Goal: Communication & Community: Ask a question

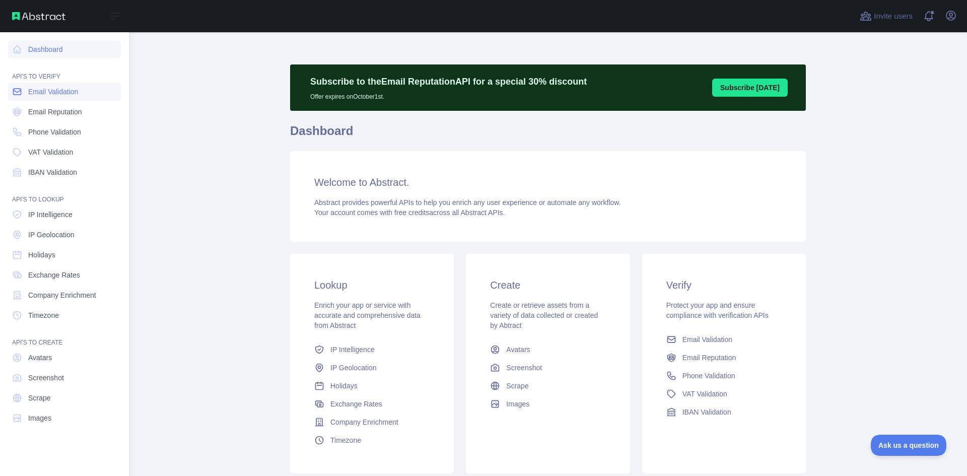
click at [39, 92] on span "Email Validation" at bounding box center [53, 92] width 50 height 10
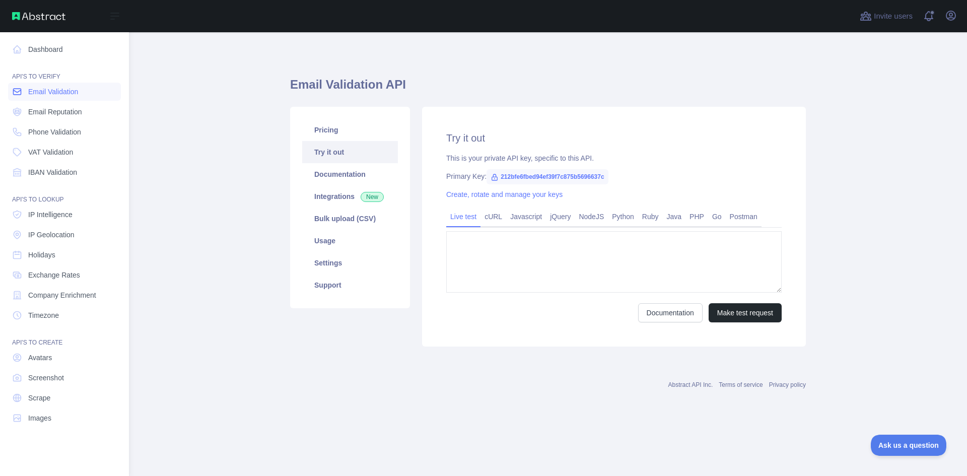
type textarea "**********"
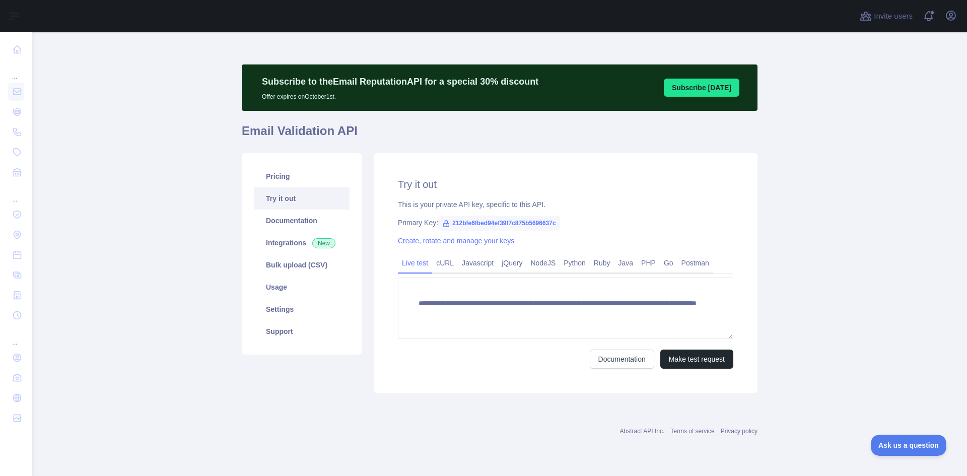
click at [278, 188] on link "Try it out" at bounding box center [302, 198] width 96 height 22
click at [447, 264] on link "cURL" at bounding box center [445, 263] width 26 height 16
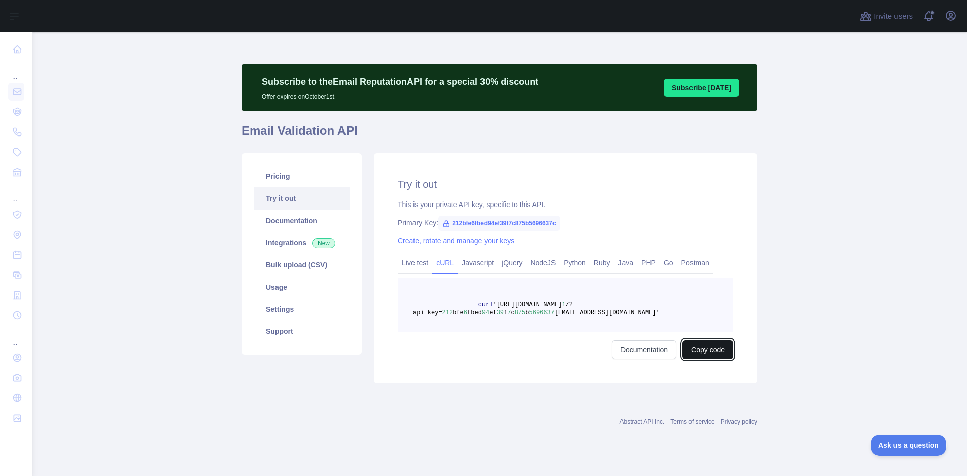
click at [709, 348] on button "Copy code" at bounding box center [708, 349] width 51 height 19
click at [714, 343] on button "Copied" at bounding box center [713, 349] width 39 height 19
click at [901, 446] on span "Ask us a question" at bounding box center [904, 443] width 76 height 7
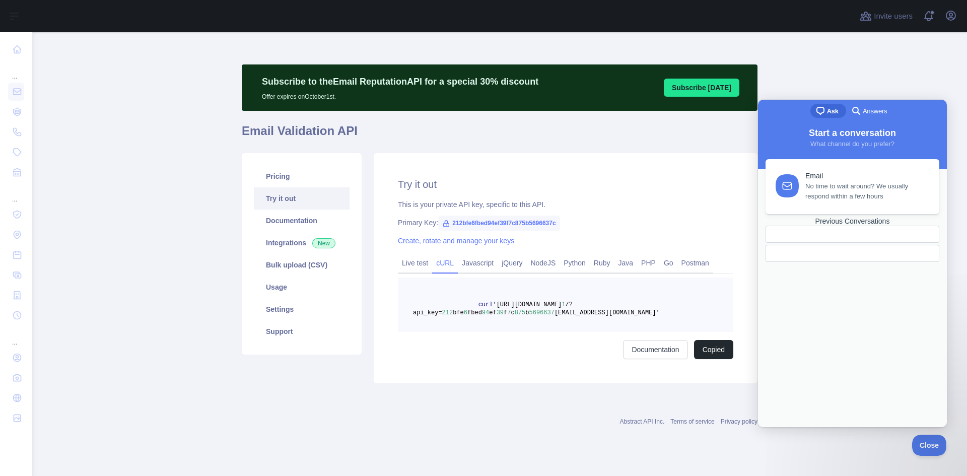
click at [867, 314] on div "Email No time to wait around? We usually respond within a few hours Previous Co…" at bounding box center [852, 283] width 183 height 248
click at [829, 110] on span "Ask" at bounding box center [833, 111] width 12 height 10
click at [852, 262] on div at bounding box center [853, 253] width 174 height 17
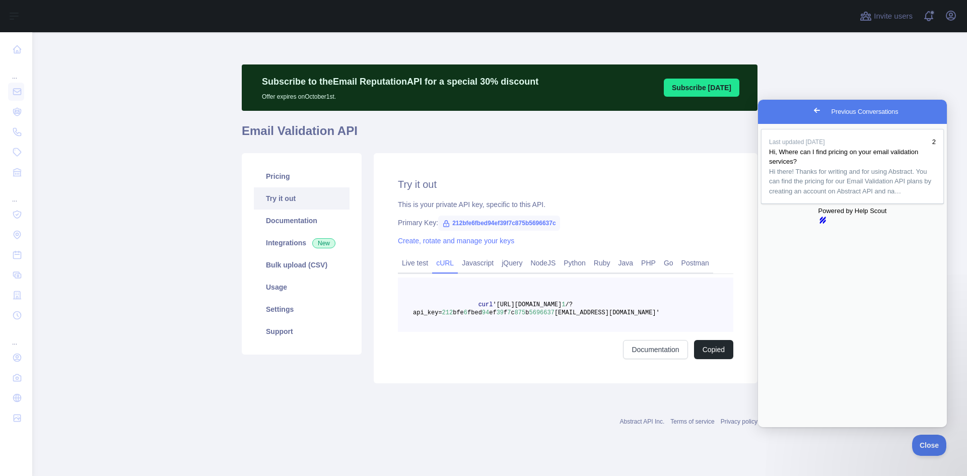
click at [831, 385] on div "Last updated Aug 4 2 Hi, Where can I find pricing on your email validation serv…" at bounding box center [852, 275] width 189 height 303
click at [811, 114] on span "Go back" at bounding box center [817, 110] width 12 height 12
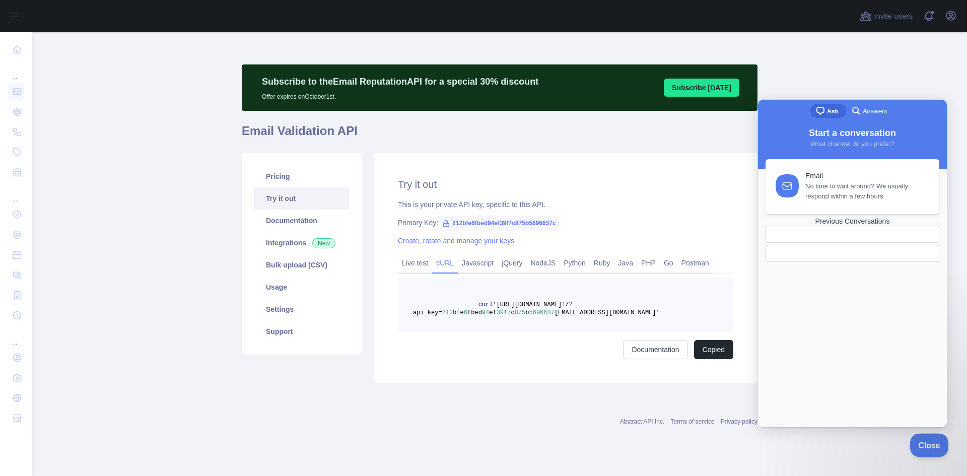
click at [927, 447] on button "Close" at bounding box center [927, 443] width 34 height 21
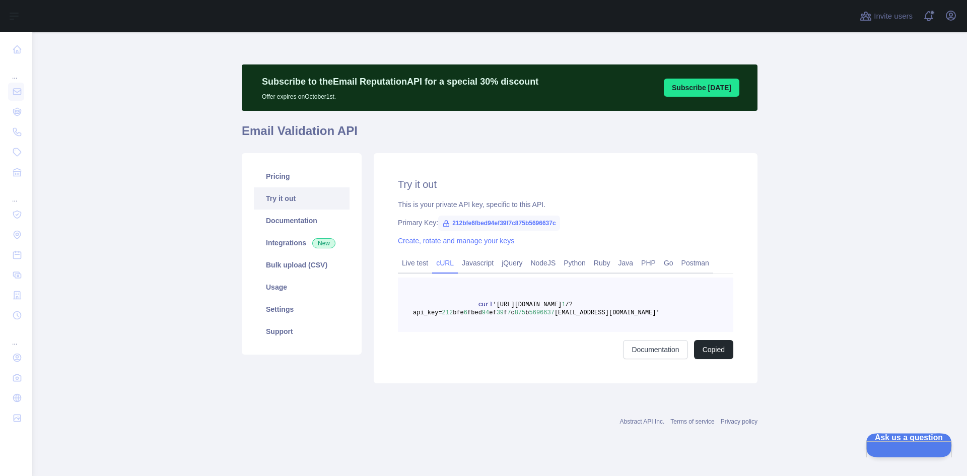
click at [922, 440] on button "Ask us a question" at bounding box center [904, 443] width 76 height 21
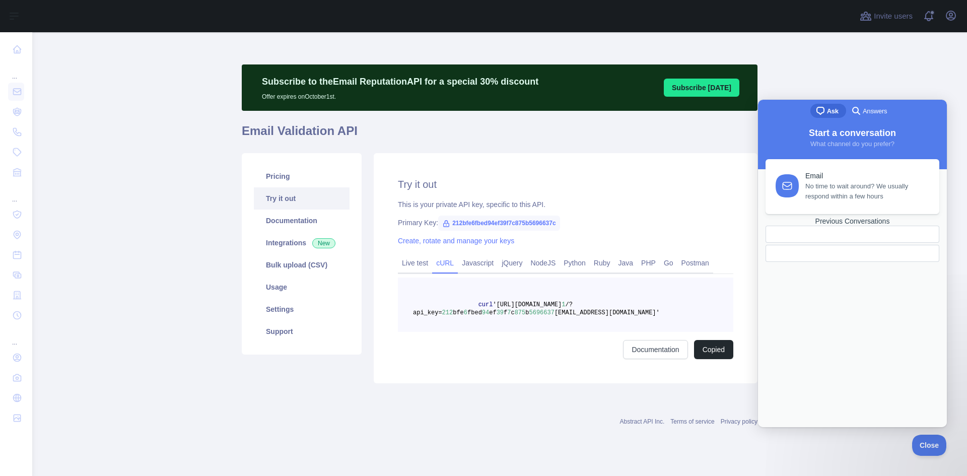
click at [856, 110] on span "search-medium" at bounding box center [856, 110] width 12 height 12
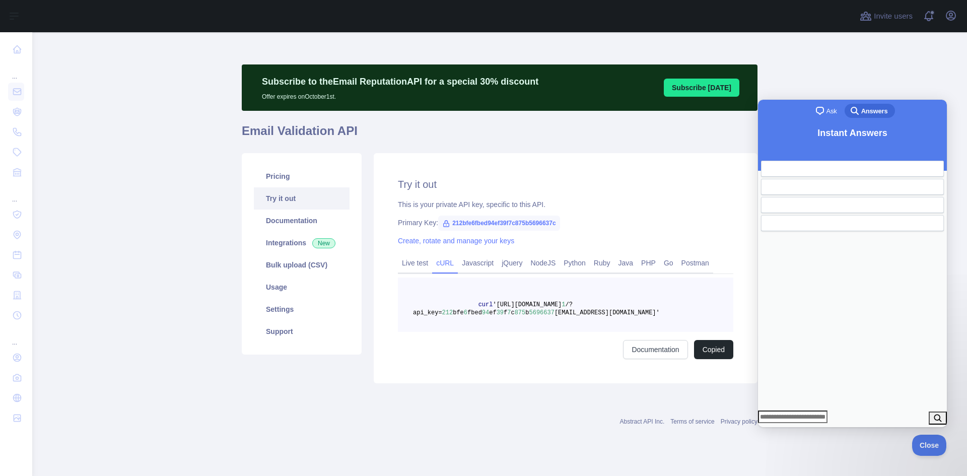
click at [816, 111] on span "chat-square" at bounding box center [820, 111] width 12 height 12
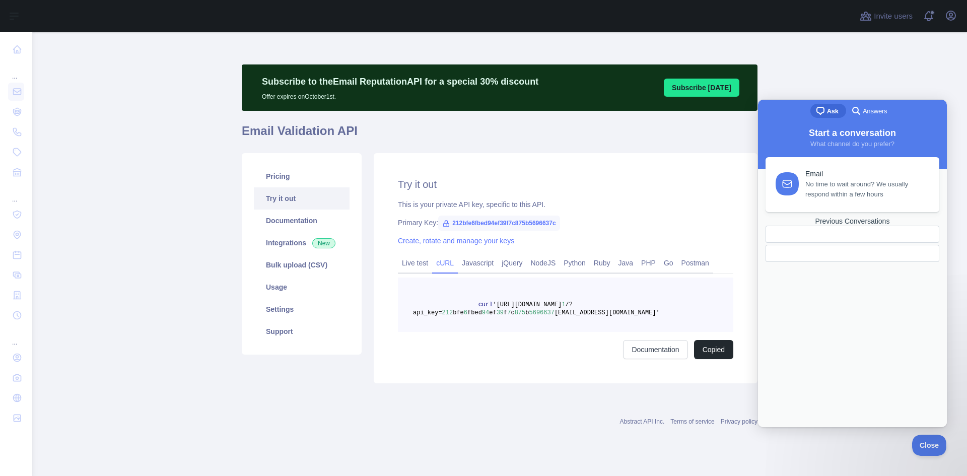
click at [839, 199] on link "Email No time to wait around? We usually respond within a few hours" at bounding box center [853, 184] width 174 height 55
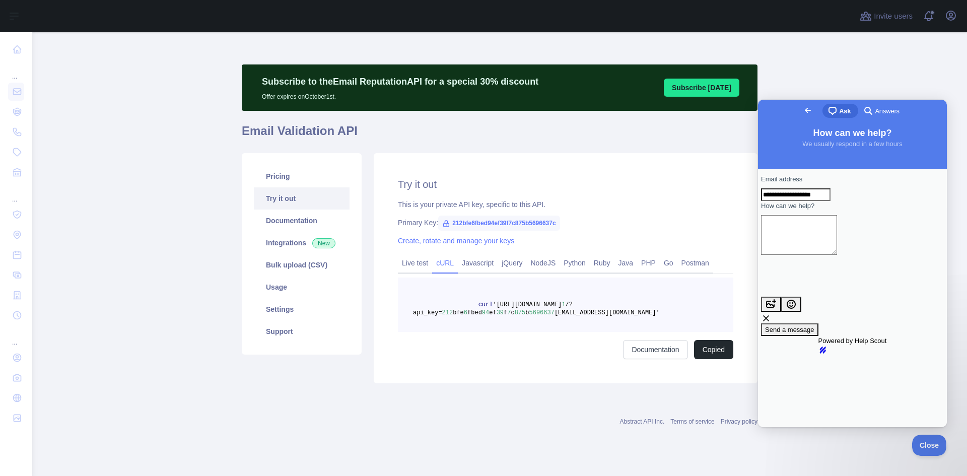
click at [802, 111] on span "Go back" at bounding box center [808, 110] width 12 height 12
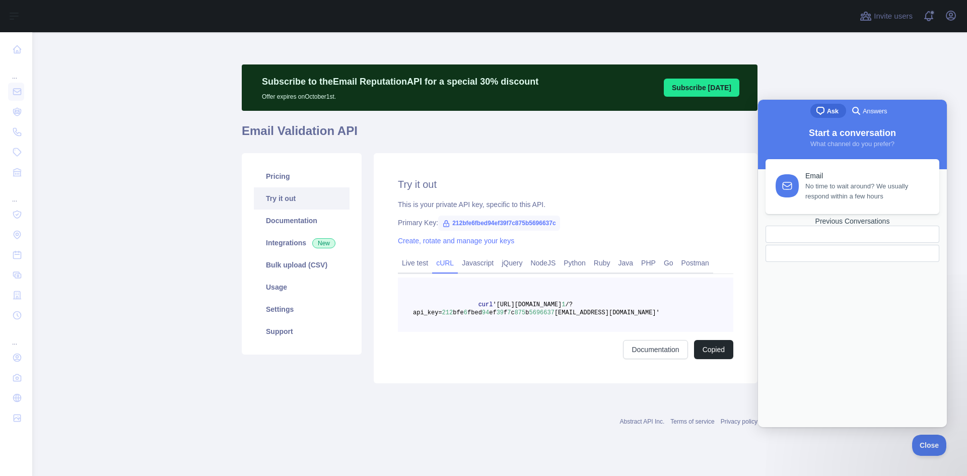
click at [872, 226] on div "Previous Conversations" at bounding box center [853, 221] width 174 height 9
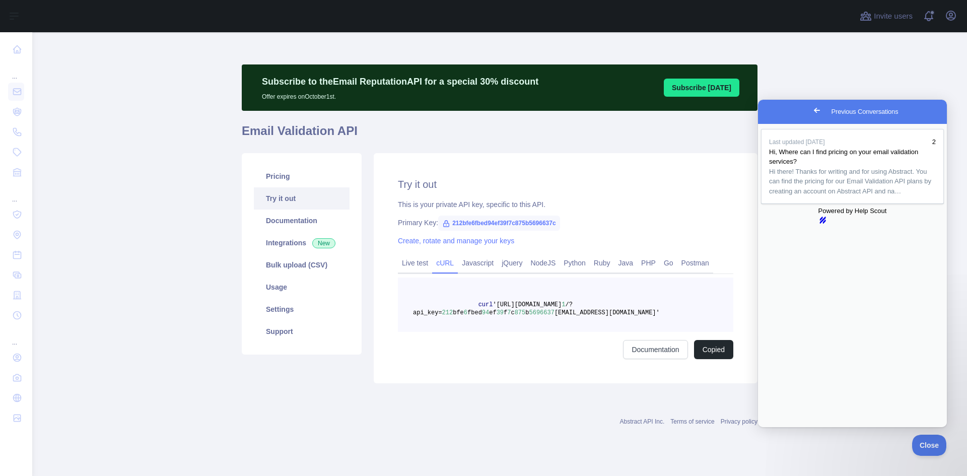
click at [872, 392] on div "Last updated Aug 4 2 Hi, Where can I find pricing on your email validation serv…" at bounding box center [852, 275] width 189 height 303
click at [854, 224] on link "hs-logo" at bounding box center [852, 220] width 69 height 8
click at [922, 144] on div "Last updated Aug 4 2" at bounding box center [852, 142] width 167 height 10
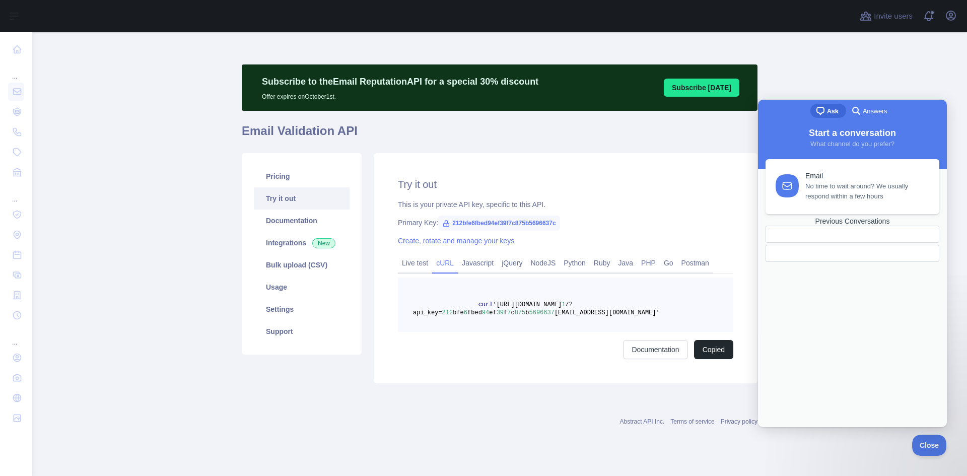
click at [850, 253] on div at bounding box center [829, 253] width 110 height 0
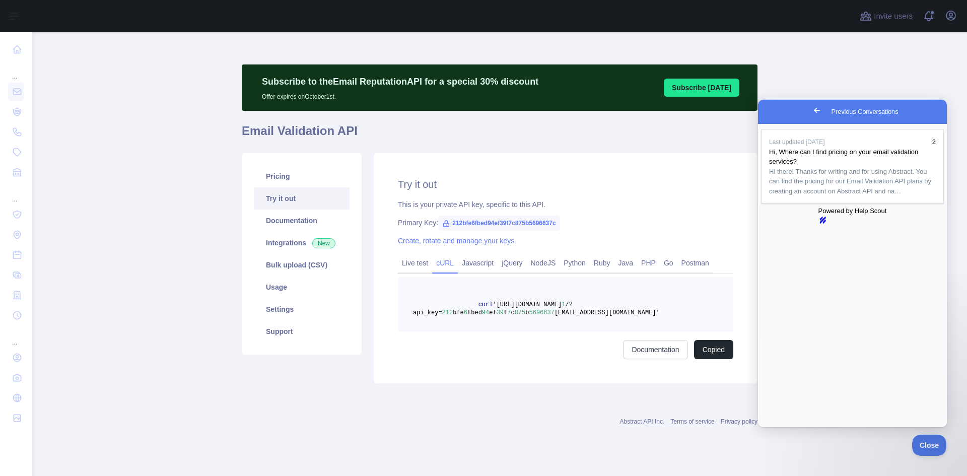
click at [811, 108] on span "Go back" at bounding box center [817, 110] width 12 height 12
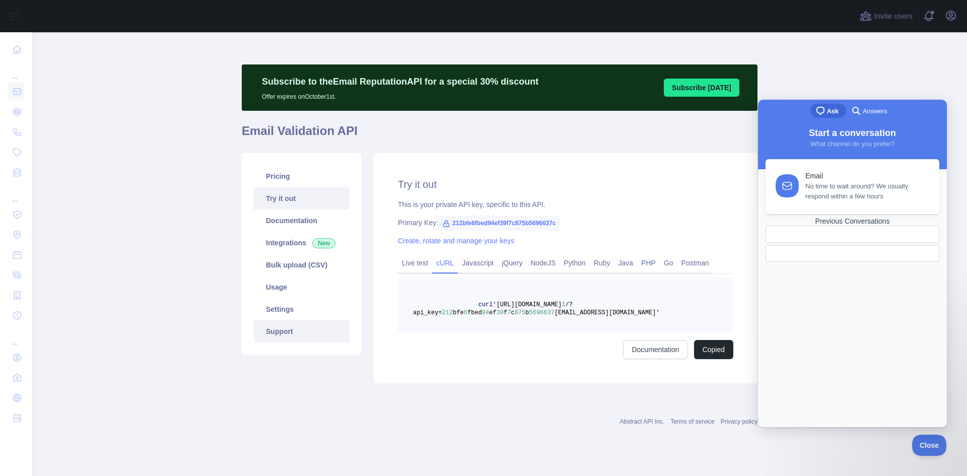
click at [275, 331] on link "Support" at bounding box center [302, 331] width 96 height 22
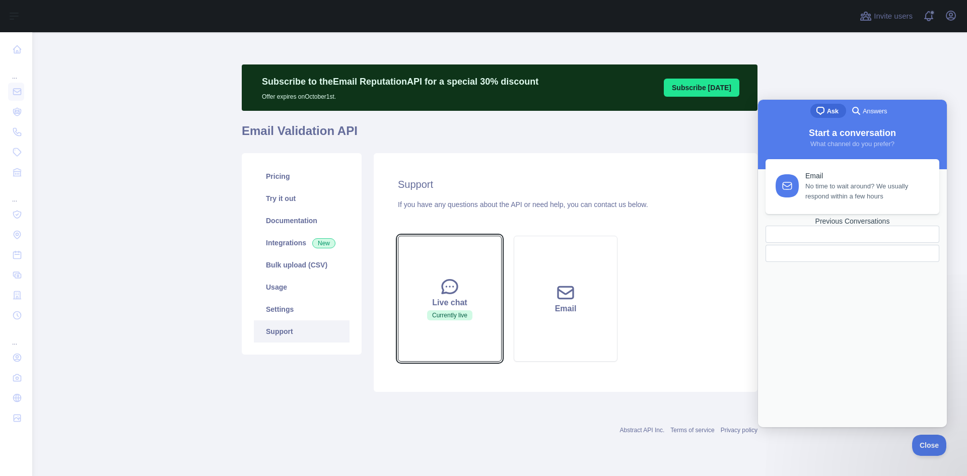
click at [436, 315] on span "Currently live" at bounding box center [449, 315] width 45 height 10
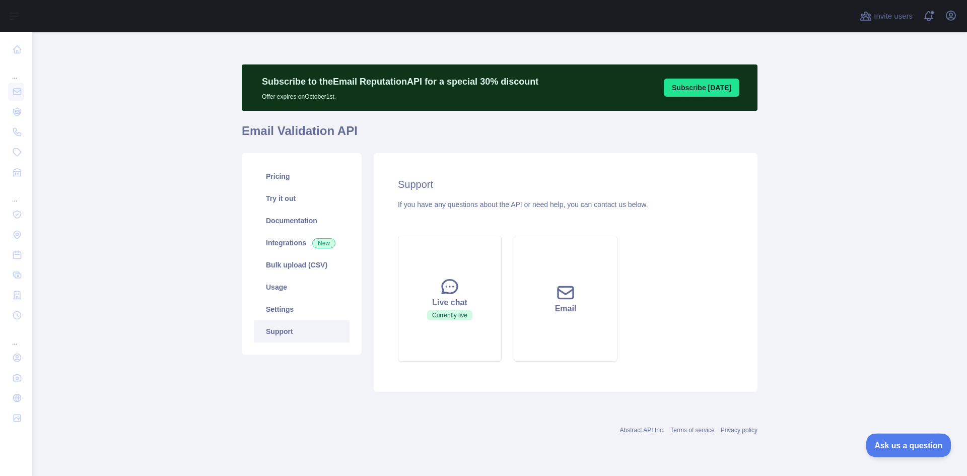
click at [894, 439] on button "Ask us a question" at bounding box center [904, 443] width 76 height 21
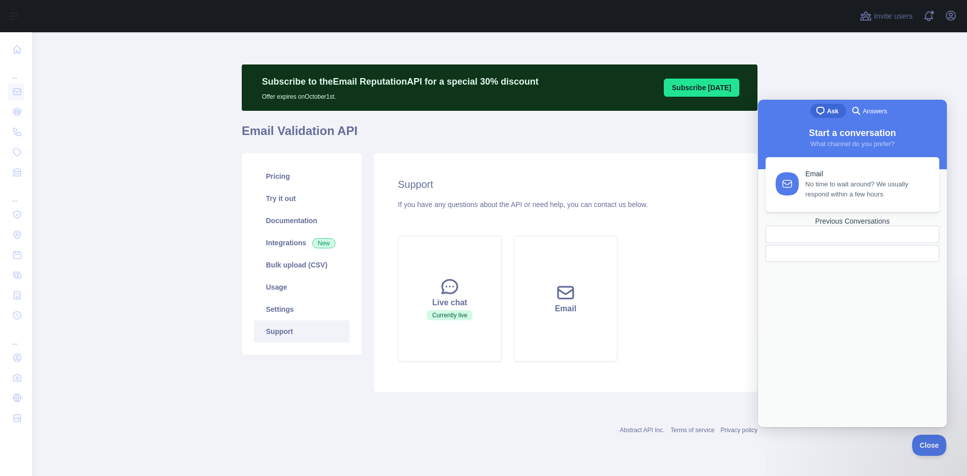
click at [827, 200] on link "Email No time to wait around? We usually respond within a few hours" at bounding box center [853, 184] width 174 height 55
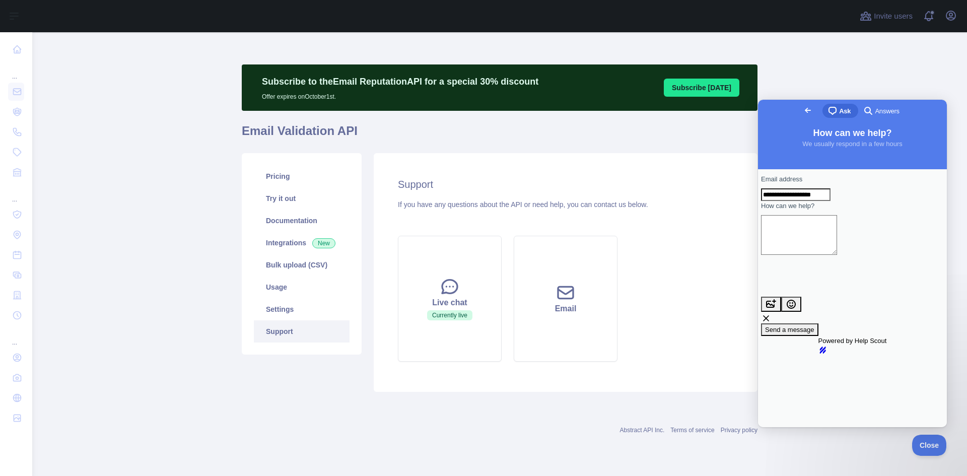
click at [835, 255] on textarea "How can we help?" at bounding box center [799, 235] width 76 height 40
paste textarea "**********"
click at [837, 240] on textarea "**********" at bounding box center [799, 235] width 76 height 40
paste textarea "**********"
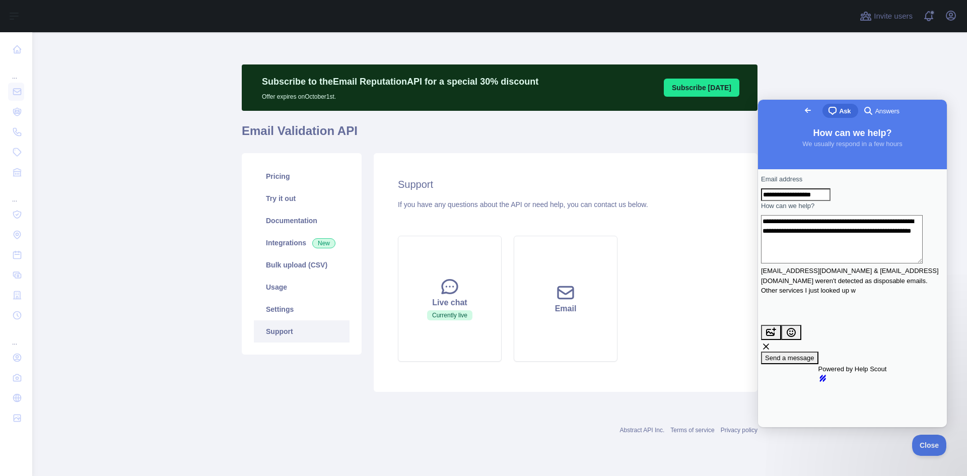
scroll to position [4, 0]
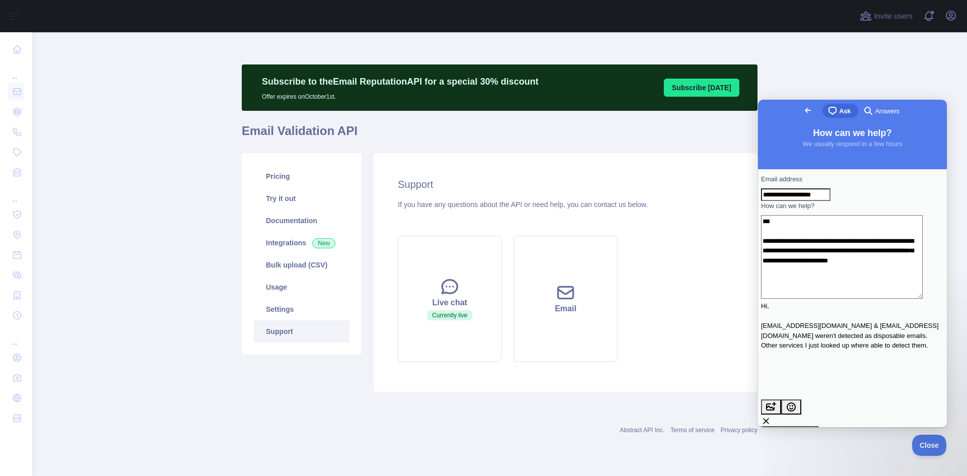
click at [850, 299] on textarea "**********" at bounding box center [842, 257] width 162 height 84
click at [858, 299] on textarea "**********" at bounding box center [842, 257] width 162 height 84
drag, startPoint x: 858, startPoint y: 309, endPoint x: 759, endPoint y: 309, distance: 99.2
click at [759, 309] on div "**********" at bounding box center [852, 298] width 189 height 258
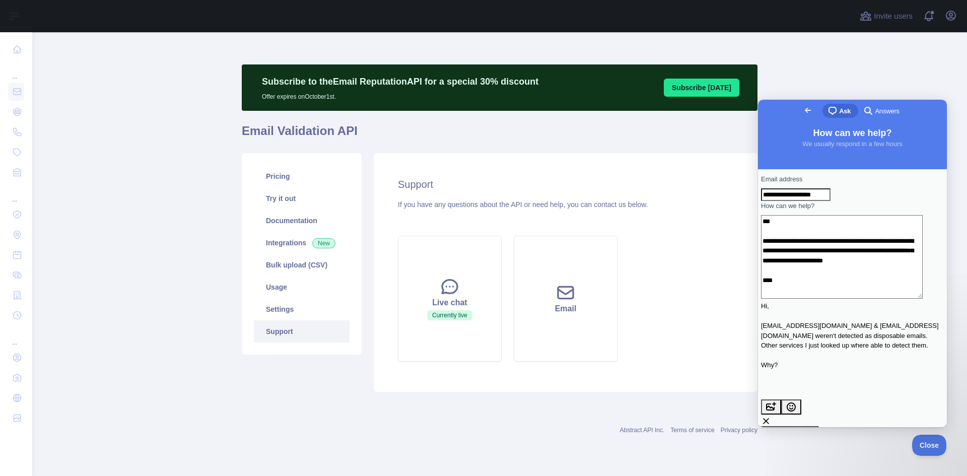
drag, startPoint x: 811, startPoint y: 299, endPoint x: 767, endPoint y: 301, distance: 44.9
click at [767, 301] on div "**********" at bounding box center [852, 306] width 183 height 264
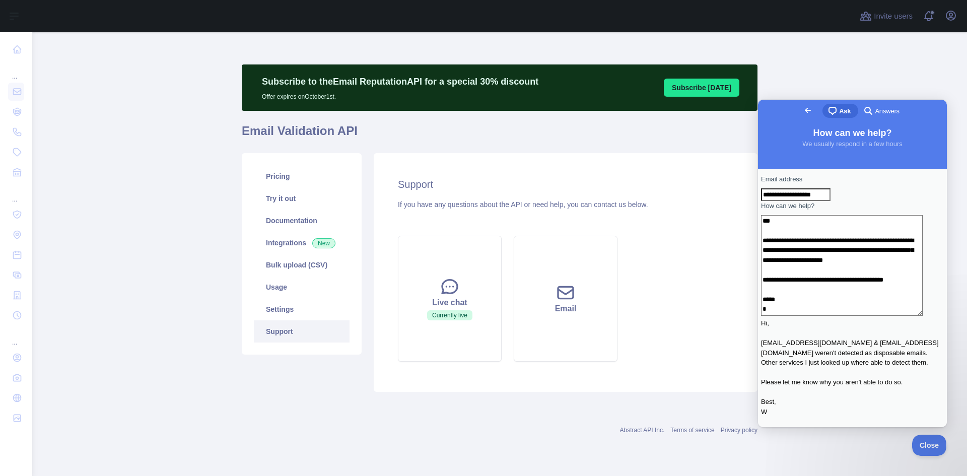
scroll to position [25, 0]
type textarea "**********"
click at [814, 475] on span "Send a message" at bounding box center [789, 479] width 49 height 8
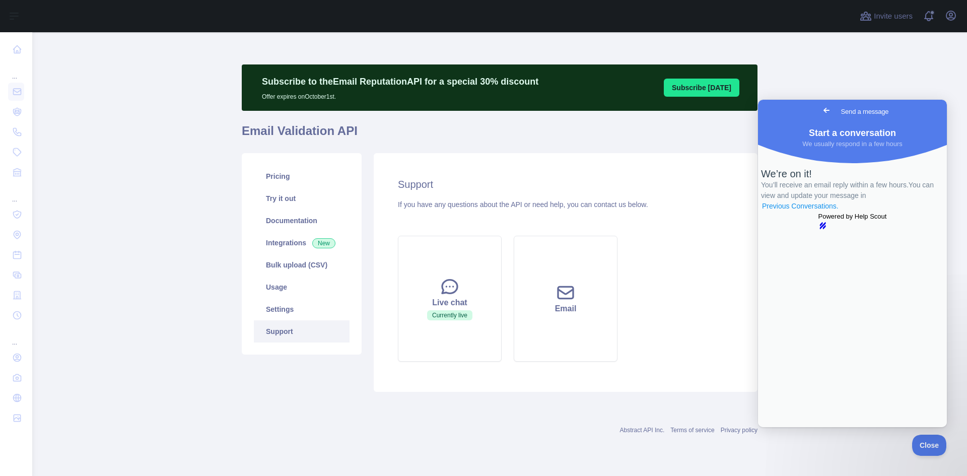
click at [840, 212] on link "Previous Conversations ." at bounding box center [800, 206] width 79 height 11
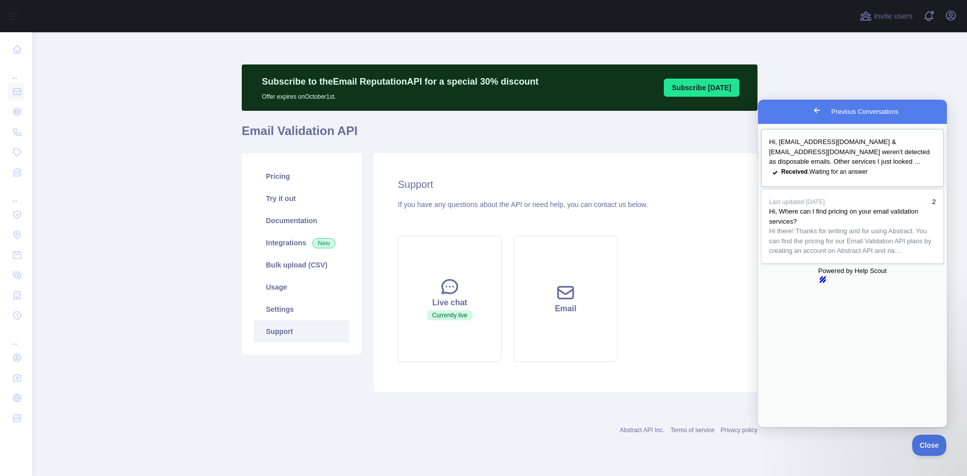
click at [906, 170] on link "Hi, [EMAIL_ADDRESS][DOMAIN_NAME] & [EMAIL_ADDRESS][DOMAIN_NAME] weren't detecte…" at bounding box center [852, 158] width 183 height 58
click at [777, 428] on button "Close" at bounding box center [768, 434] width 18 height 13
click at [811, 112] on span "Go back" at bounding box center [817, 110] width 12 height 12
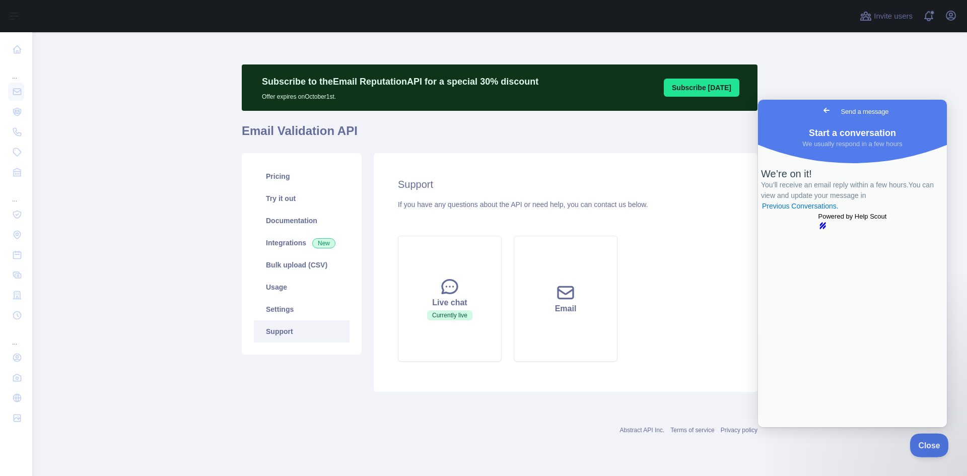
click at [928, 447] on button "Close" at bounding box center [927, 443] width 34 height 21
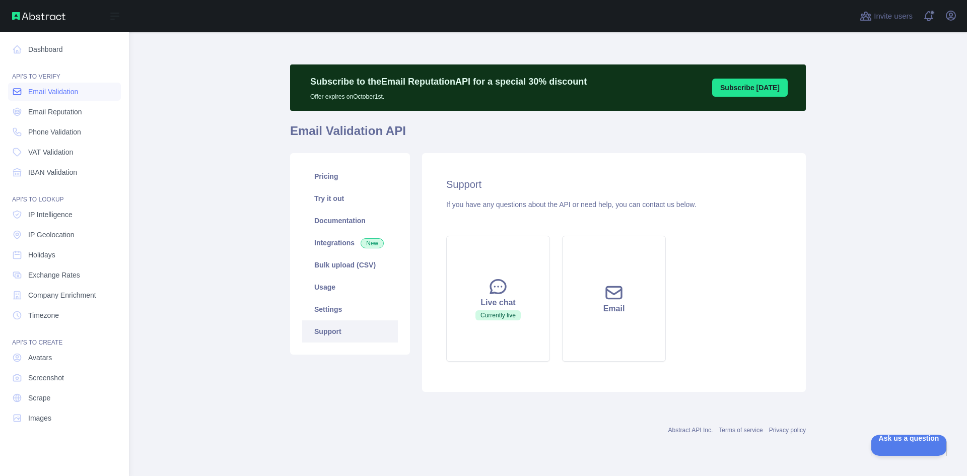
click at [39, 93] on span "Email Validation" at bounding box center [53, 92] width 50 height 10
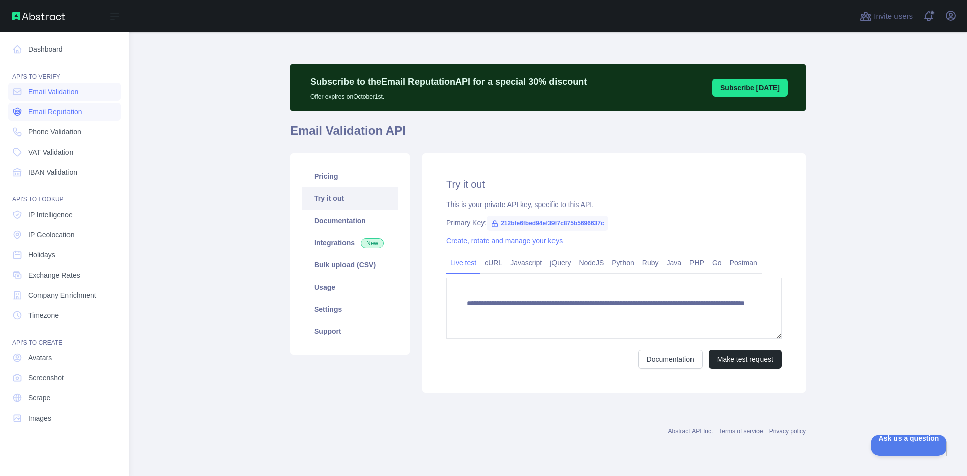
click at [76, 112] on span "Email Reputation" at bounding box center [55, 112] width 54 height 10
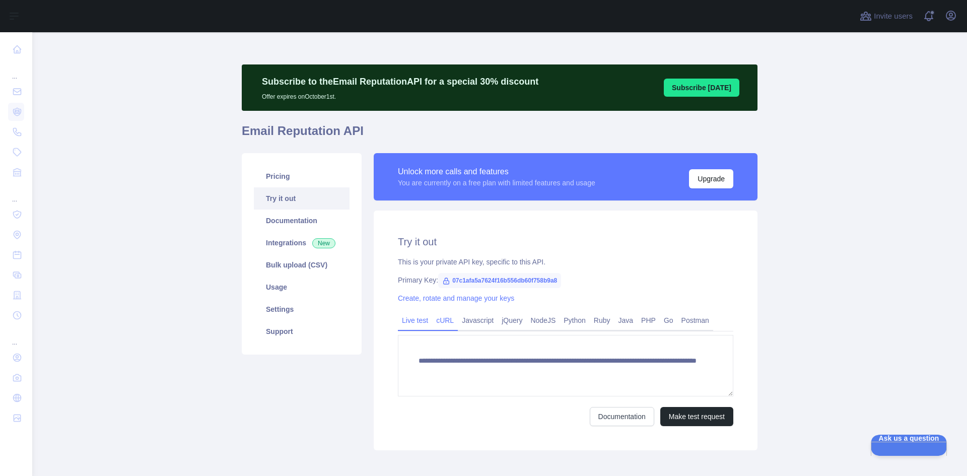
click at [439, 326] on link "cURL" at bounding box center [445, 320] width 26 height 16
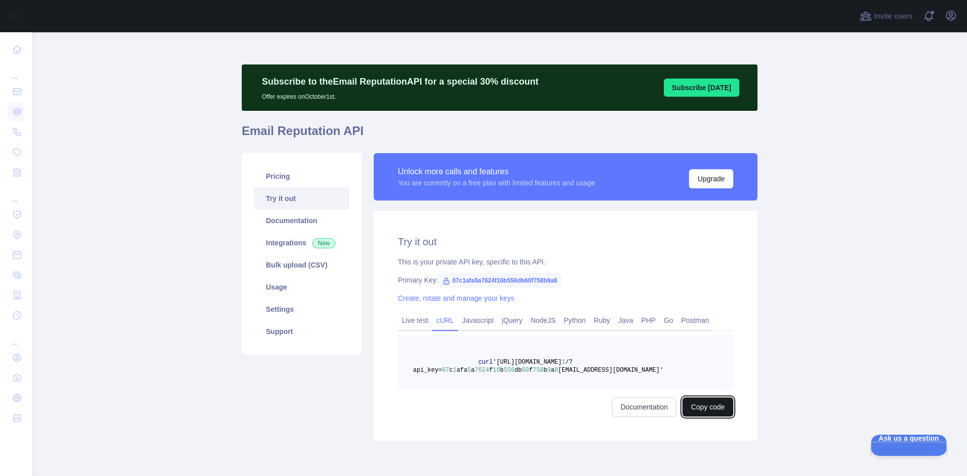
click at [706, 407] on button "Copy code" at bounding box center [708, 406] width 51 height 19
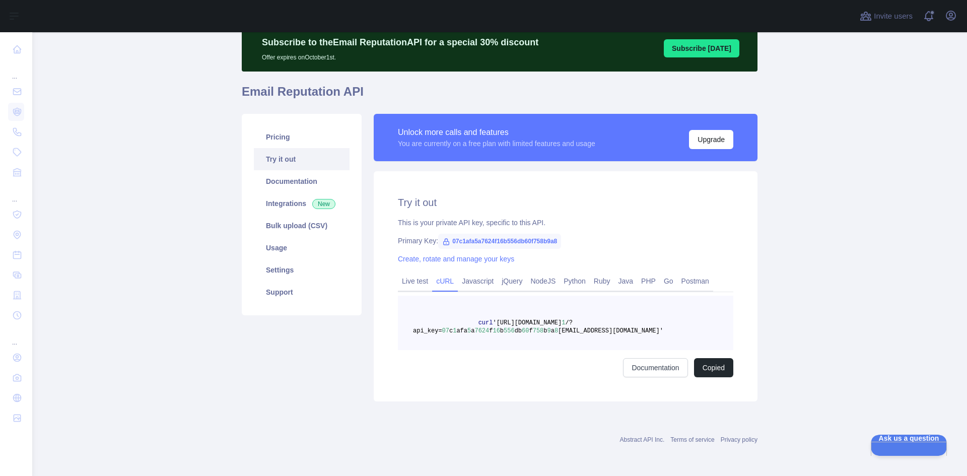
click at [640, 439] on link "Abstract API Inc." at bounding box center [642, 439] width 45 height 7
